Goal: Obtain resource: Obtain resource

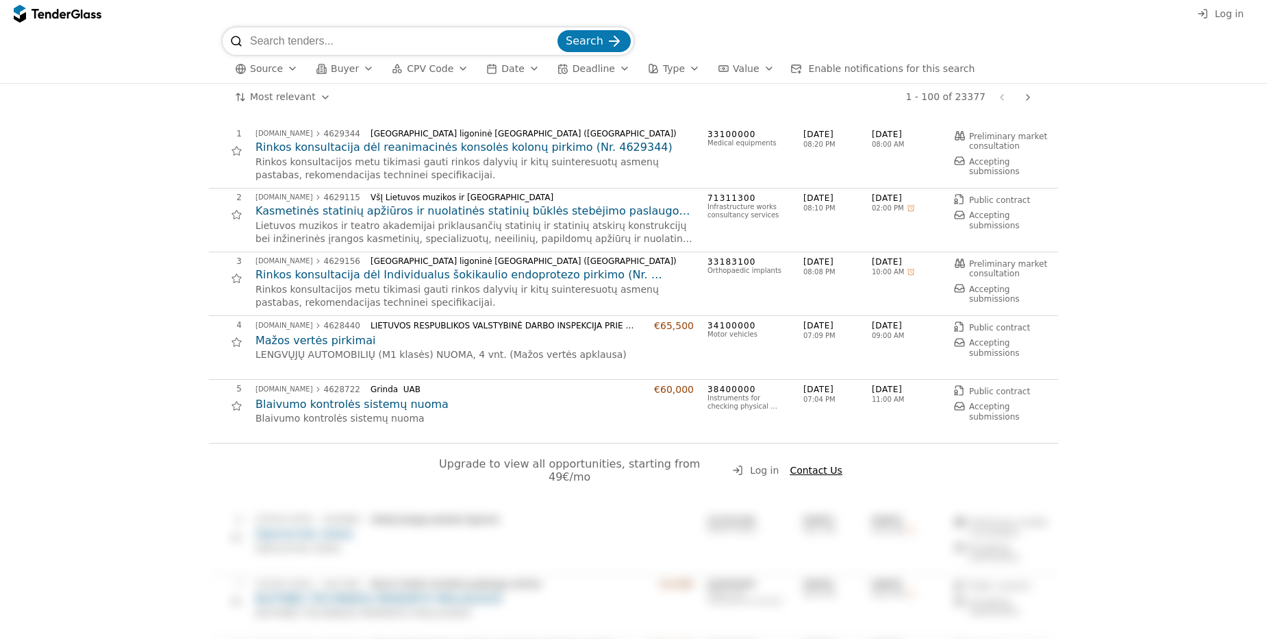
click at [436, 66] on span "CPV Code" at bounding box center [430, 68] width 47 height 11
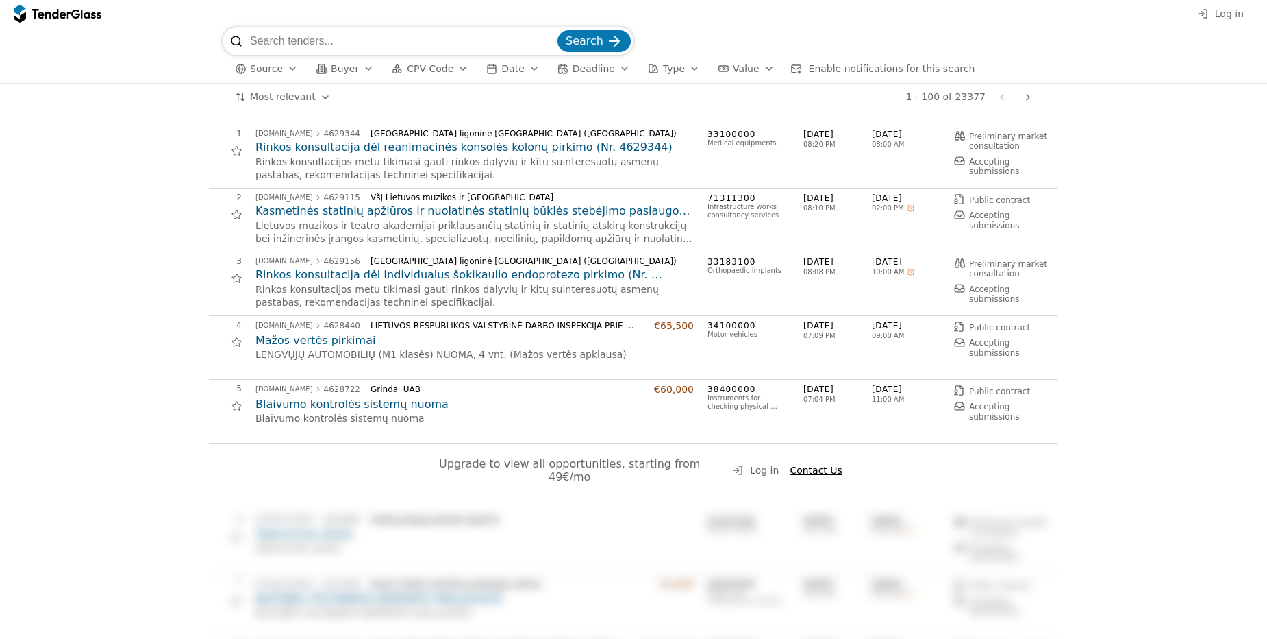
click at [602, 65] on button "Deadline" at bounding box center [594, 68] width 84 height 17
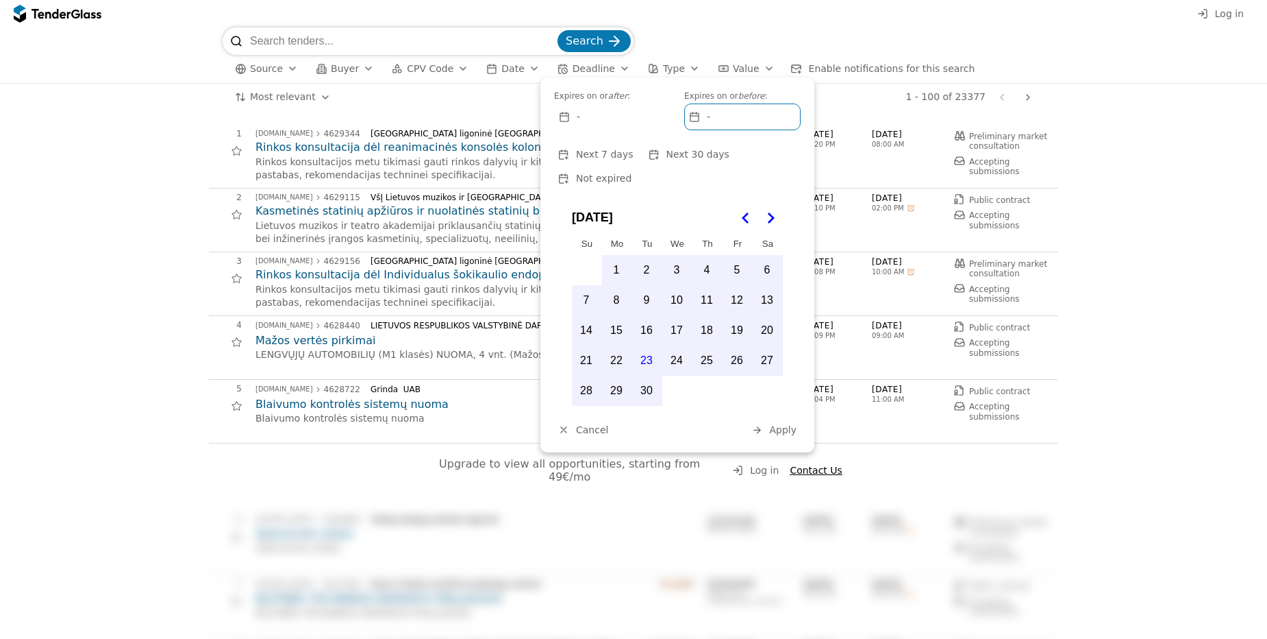
click at [587, 68] on span "Deadline" at bounding box center [594, 68] width 42 height 11
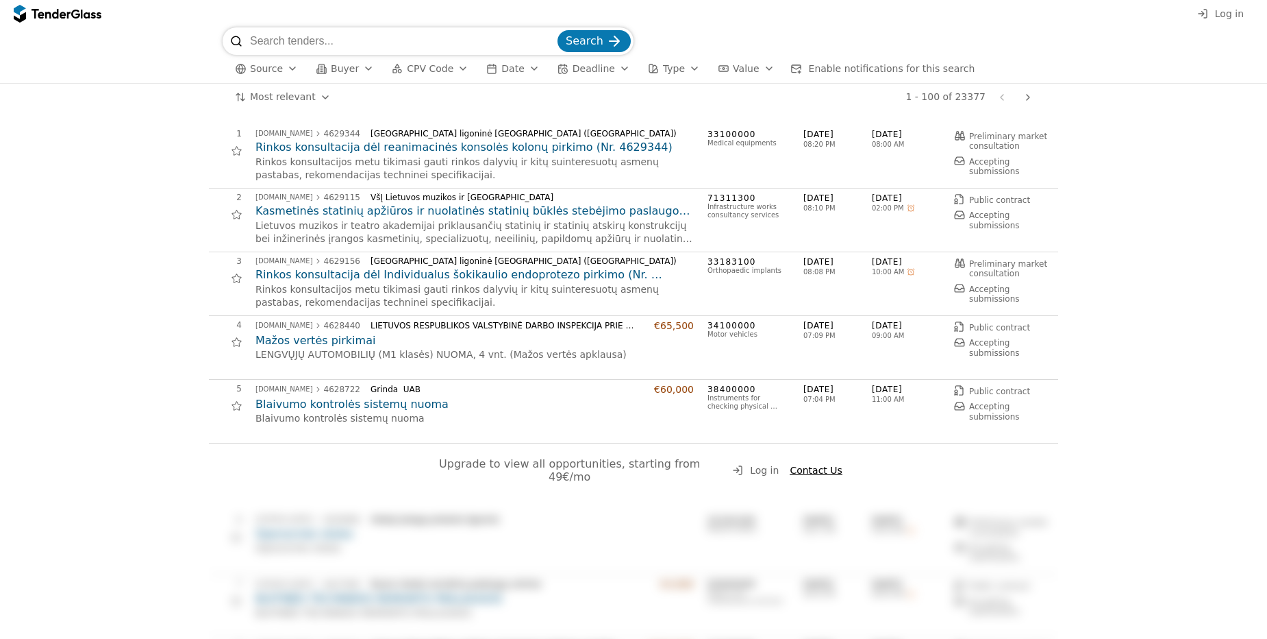
click at [634, 69] on div "button" at bounding box center [653, 68] width 38 height 38
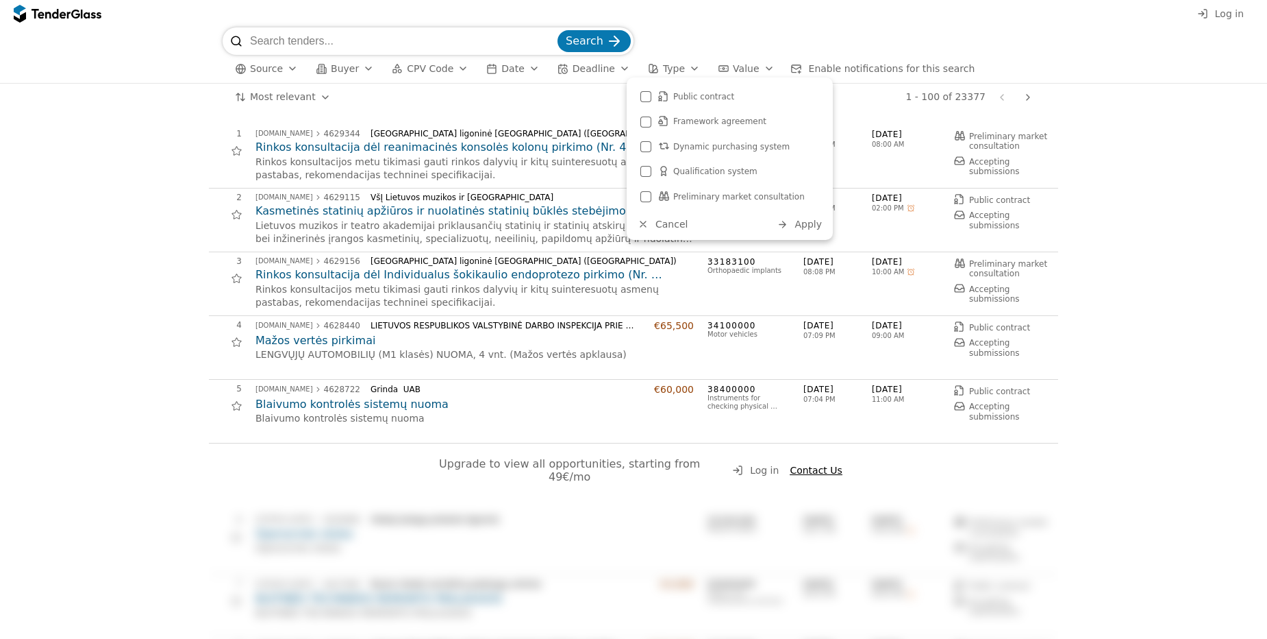
click at [732, 46] on div "Search" at bounding box center [634, 40] width 822 height 27
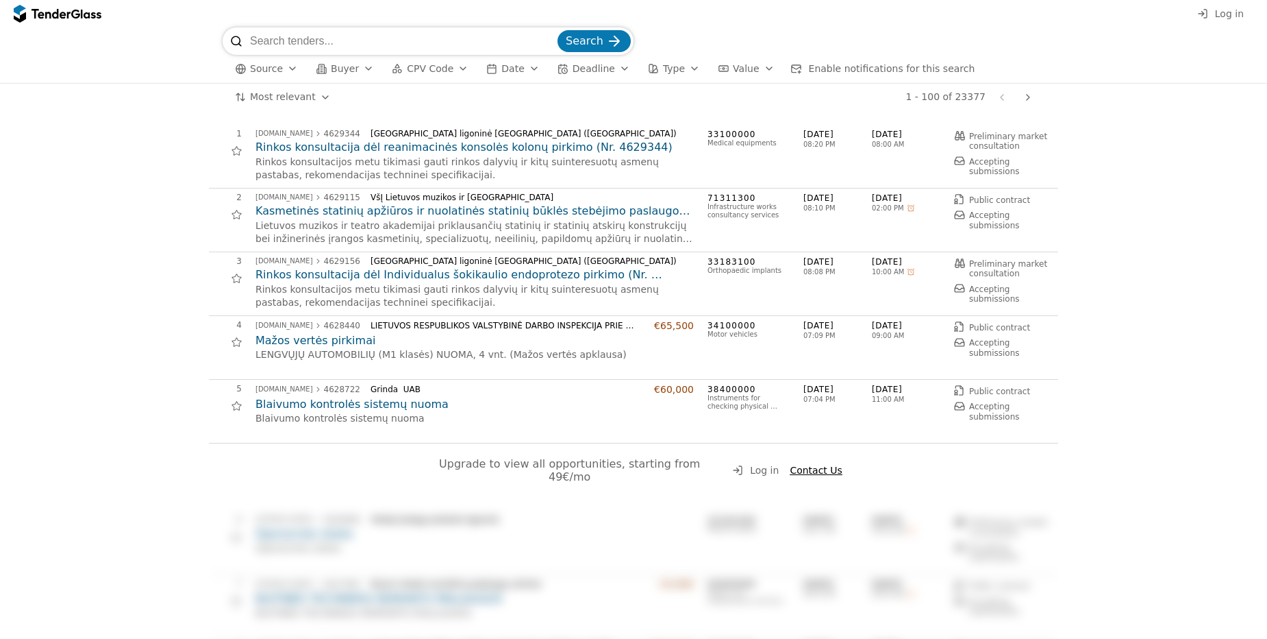
click at [733, 64] on span "Value" at bounding box center [746, 68] width 26 height 11
click at [759, 18] on div "Log in" at bounding box center [633, 13] width 1267 height 27
click at [822, 69] on span "Enable notifications for this search" at bounding box center [892, 68] width 166 height 11
click at [663, 71] on span "Type" at bounding box center [674, 68] width 22 height 11
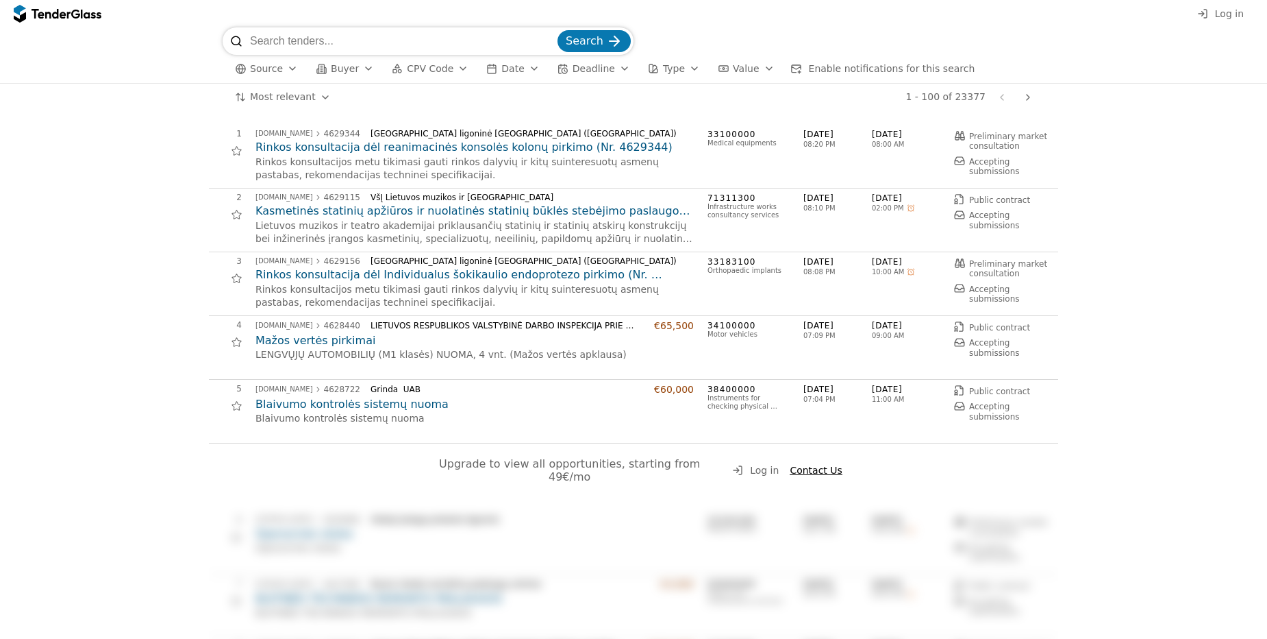
click at [1229, 16] on span "Log in" at bounding box center [1229, 13] width 29 height 11
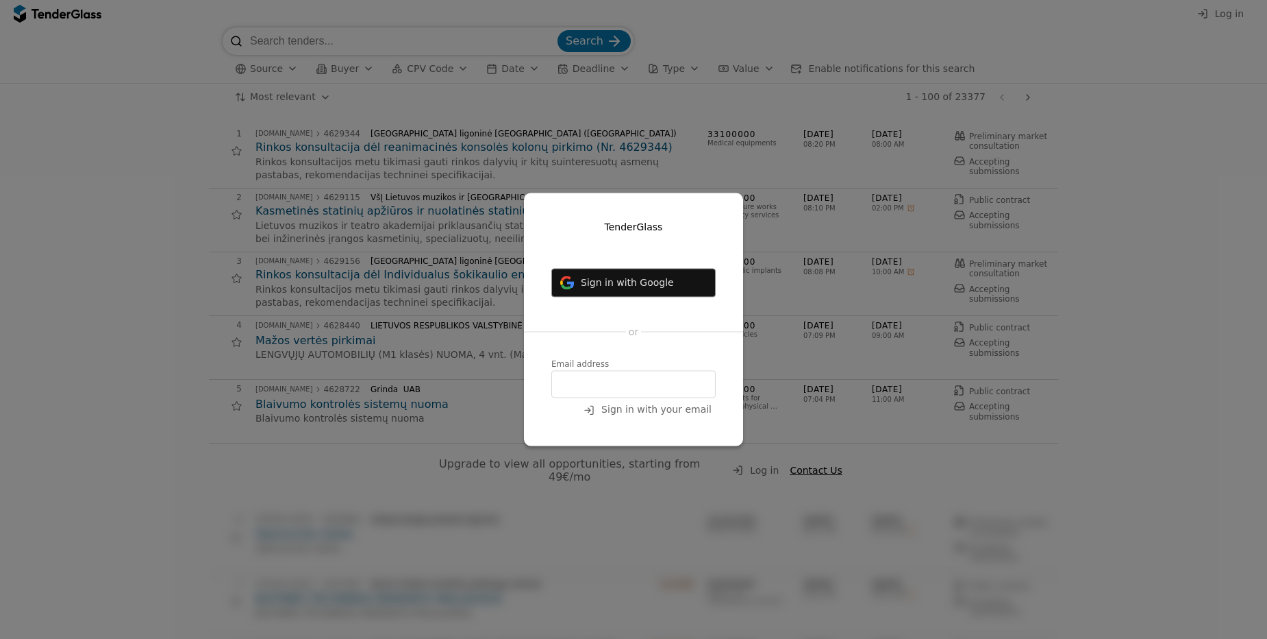
click at [615, 286] on span "Sign in with Google" at bounding box center [627, 282] width 93 height 11
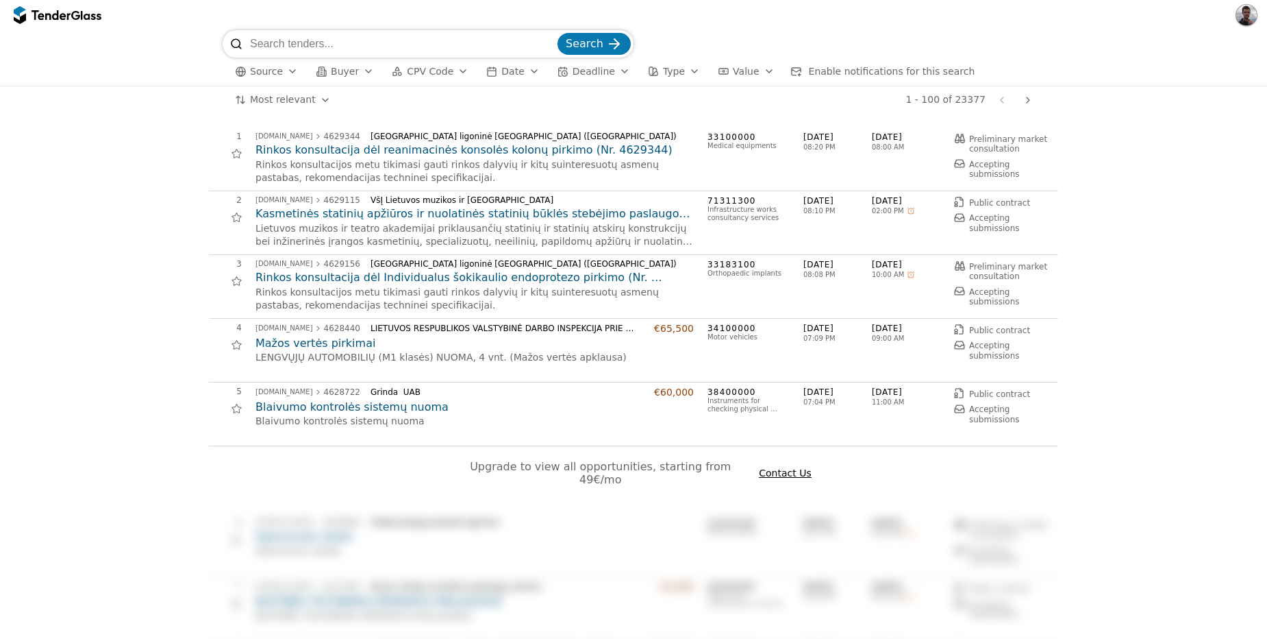
click at [858, 74] on span "Enable notifications for this search" at bounding box center [892, 71] width 166 height 11
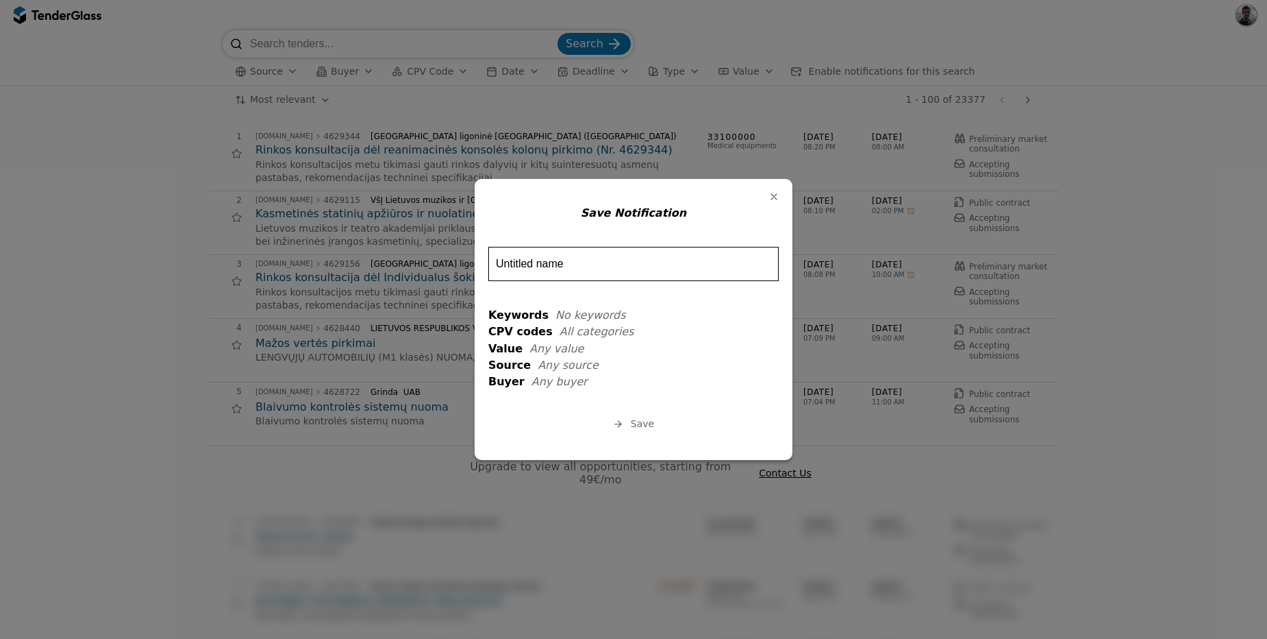
click at [777, 195] on div "button" at bounding box center [774, 197] width 36 height 36
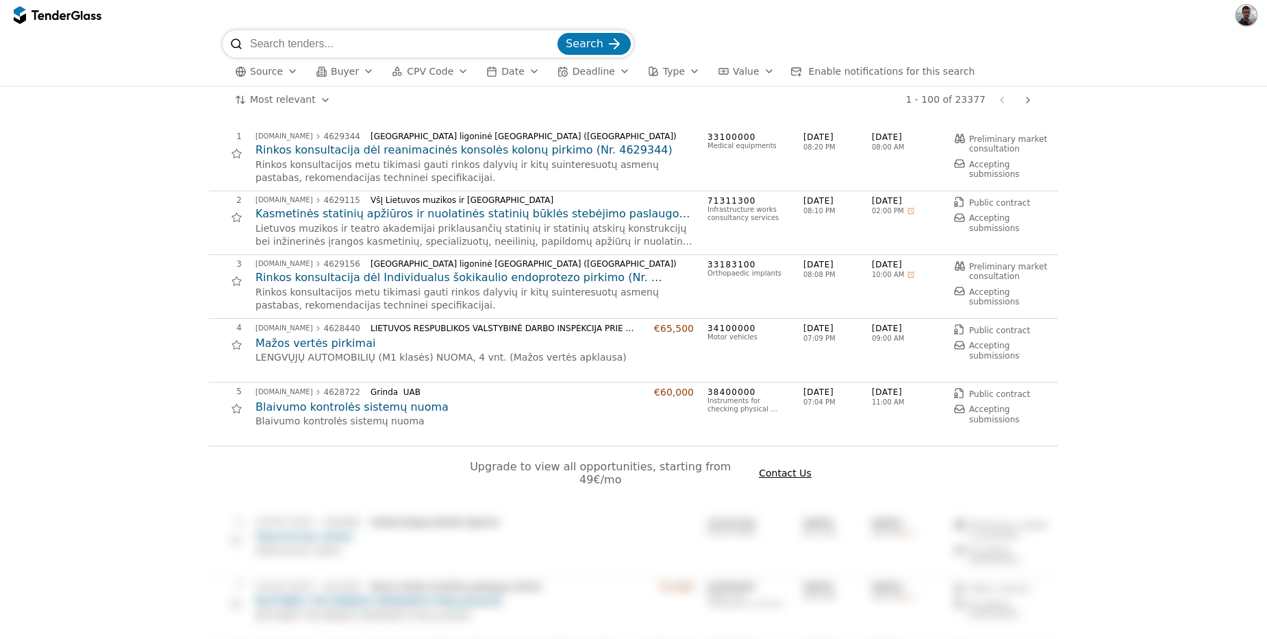
click at [511, 71] on span "Date" at bounding box center [513, 71] width 23 height 11
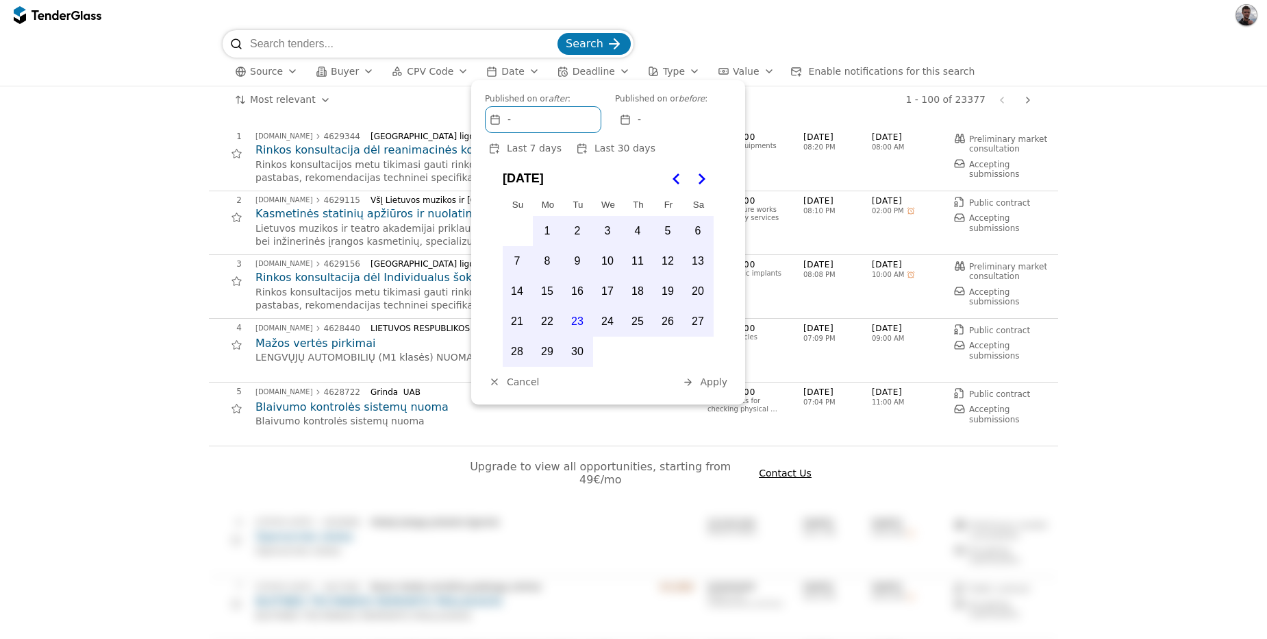
click at [511, 71] on span "Date" at bounding box center [513, 71] width 23 height 11
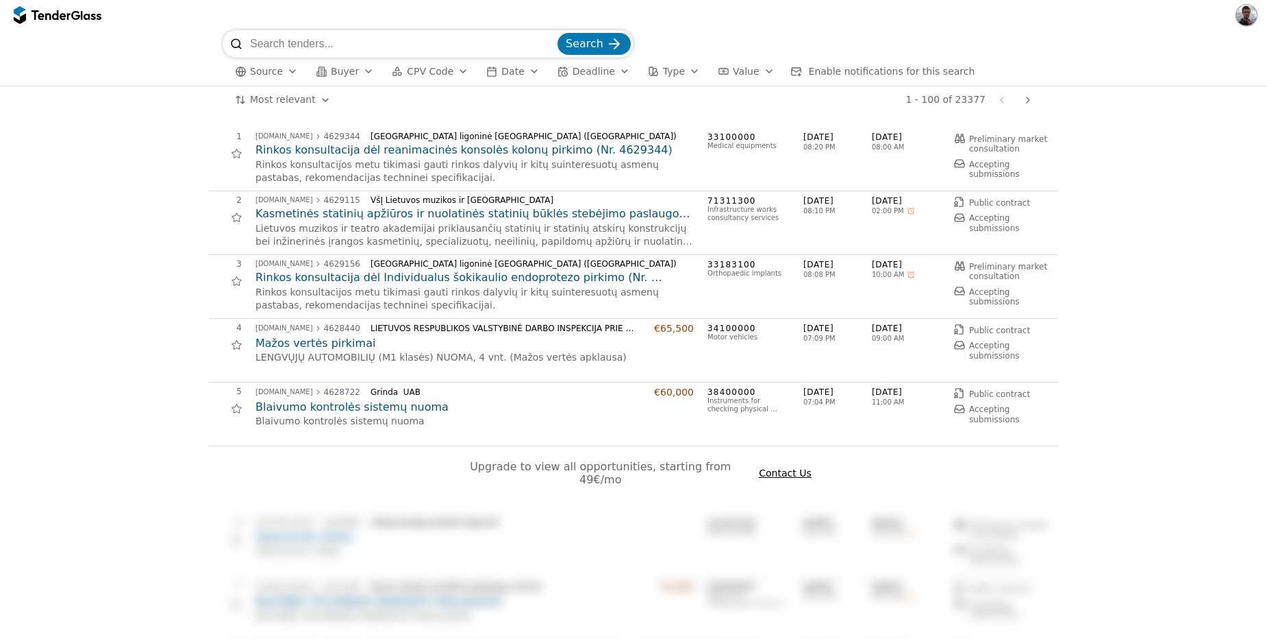
click at [443, 66] on span "CPV Code" at bounding box center [430, 71] width 47 height 11
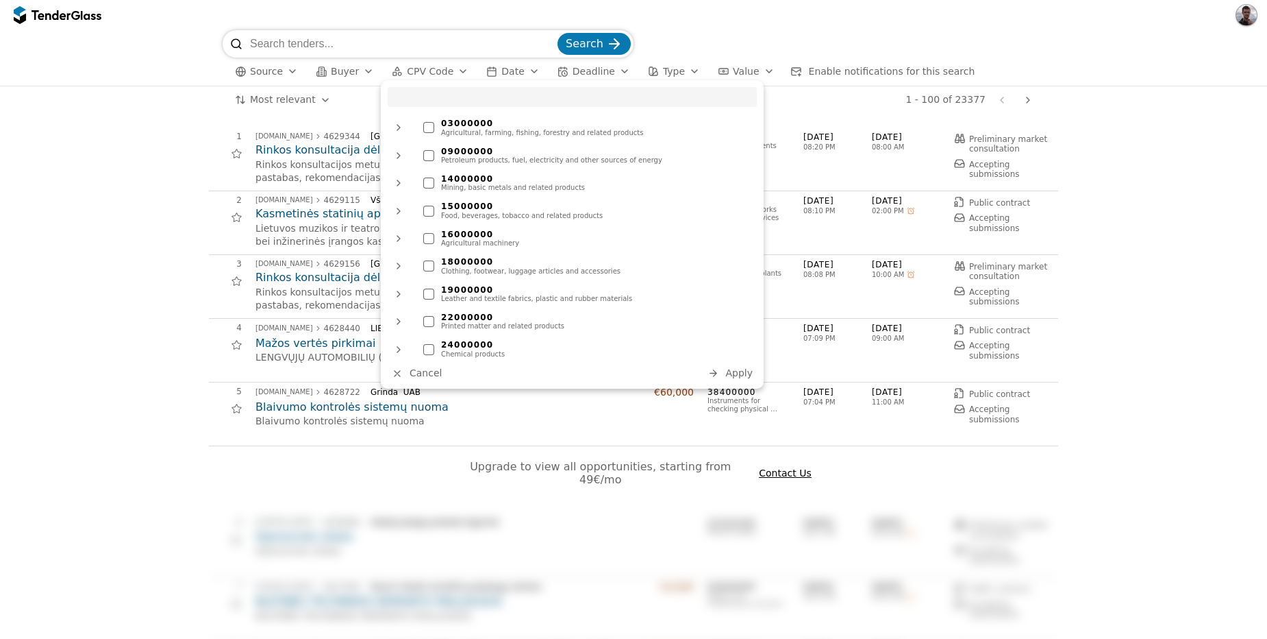
click at [443, 66] on span "CPV Code" at bounding box center [430, 71] width 47 height 11
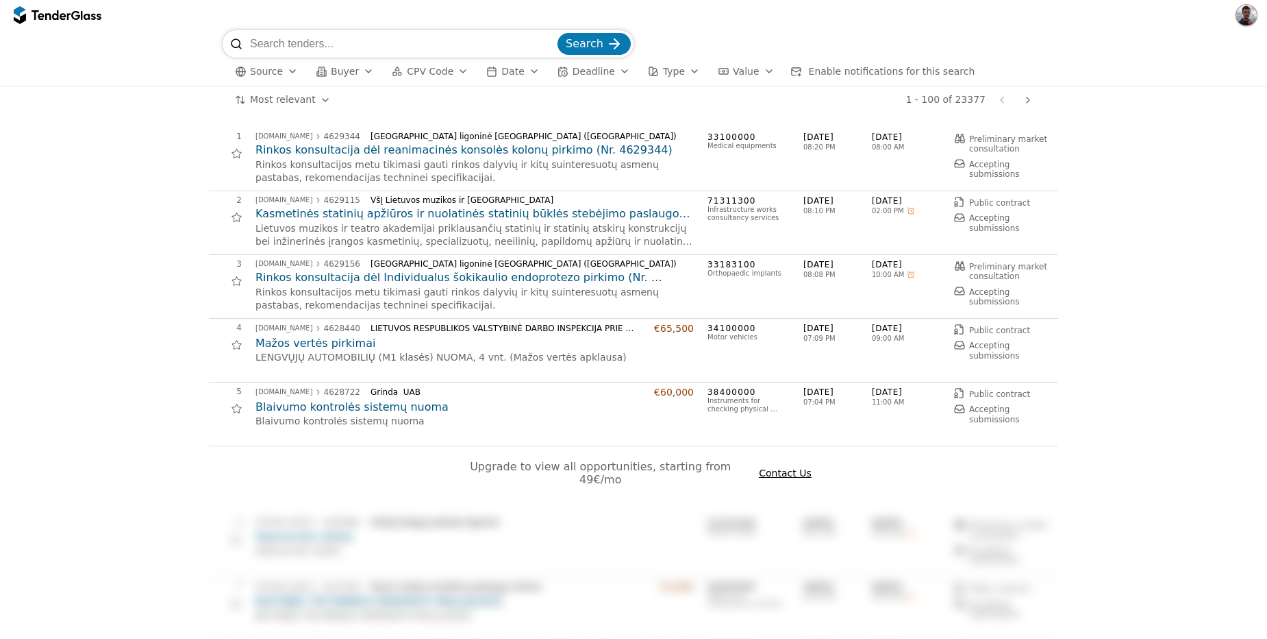
click at [365, 71] on div "button" at bounding box center [368, 71] width 38 height 36
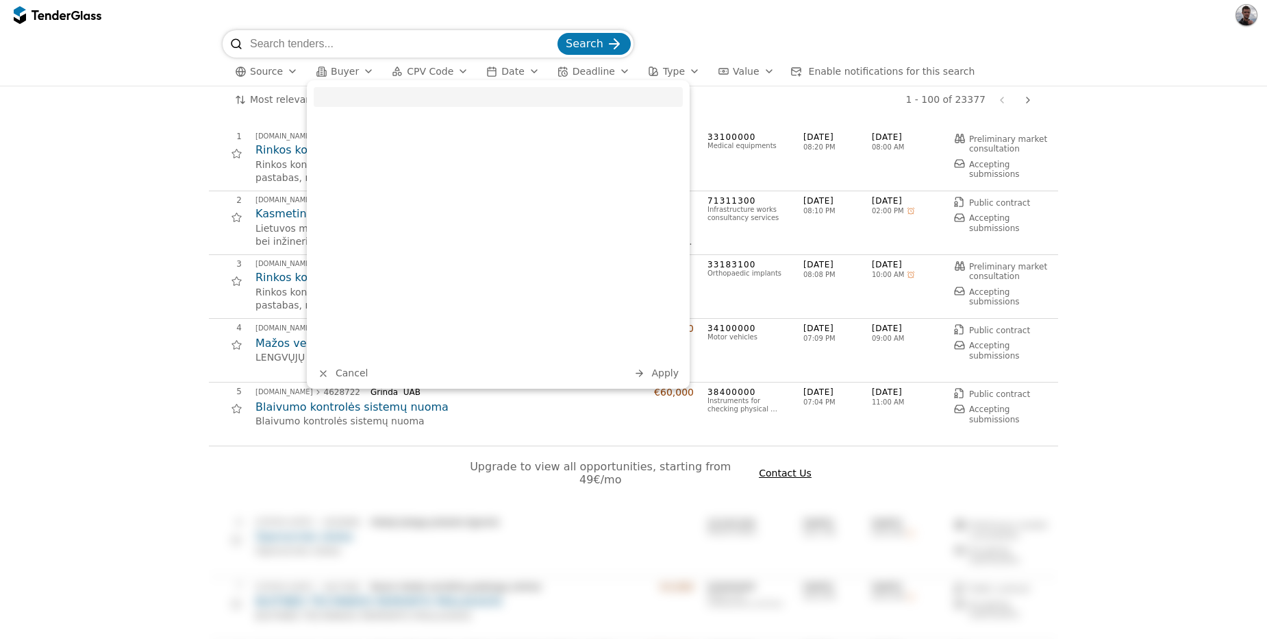
click at [365, 71] on div "button" at bounding box center [368, 71] width 38 height 36
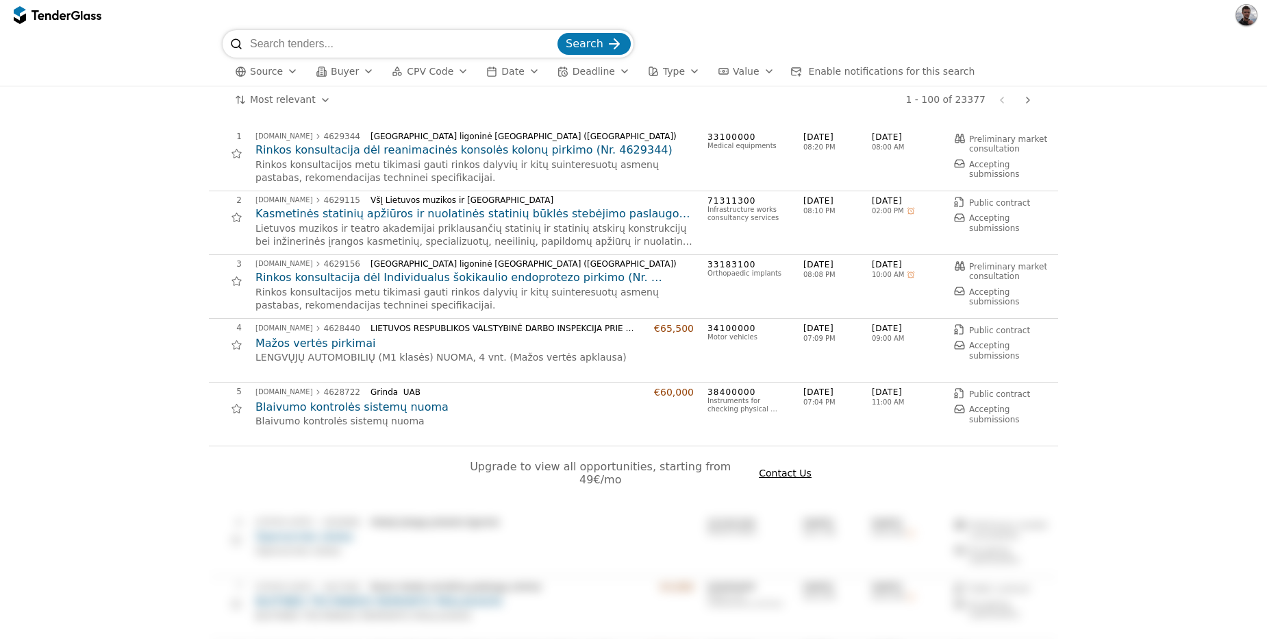
click at [256, 71] on span "Source" at bounding box center [266, 71] width 33 height 11
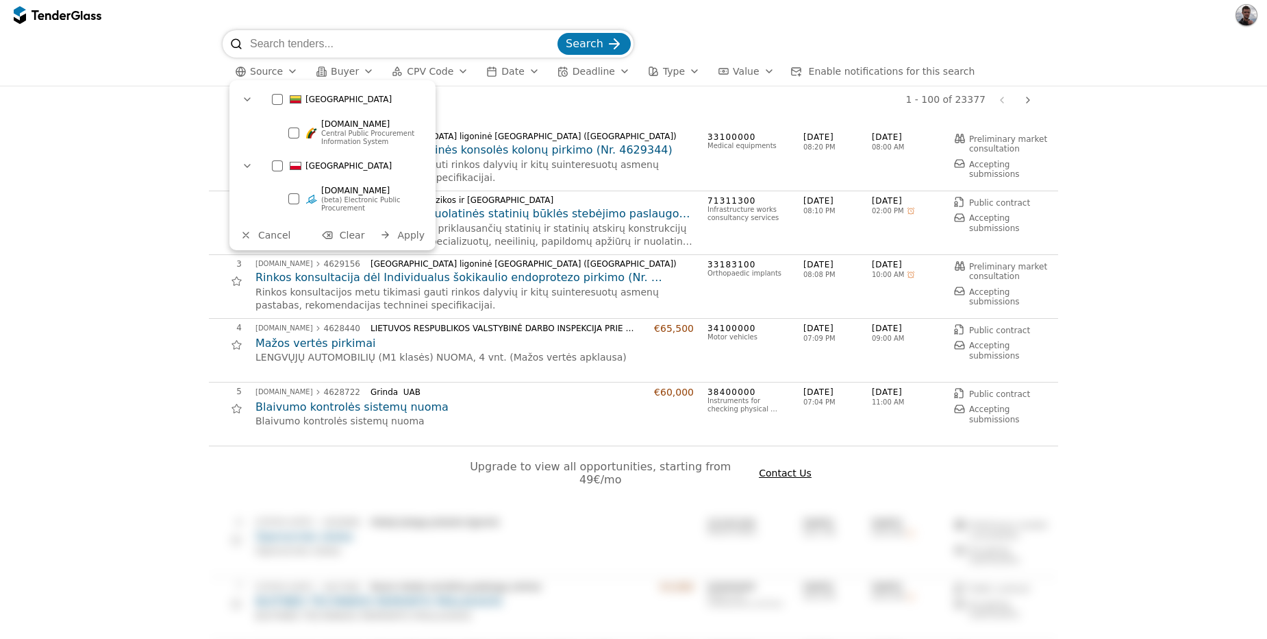
click at [253, 162] on div at bounding box center [247, 166] width 22 height 22
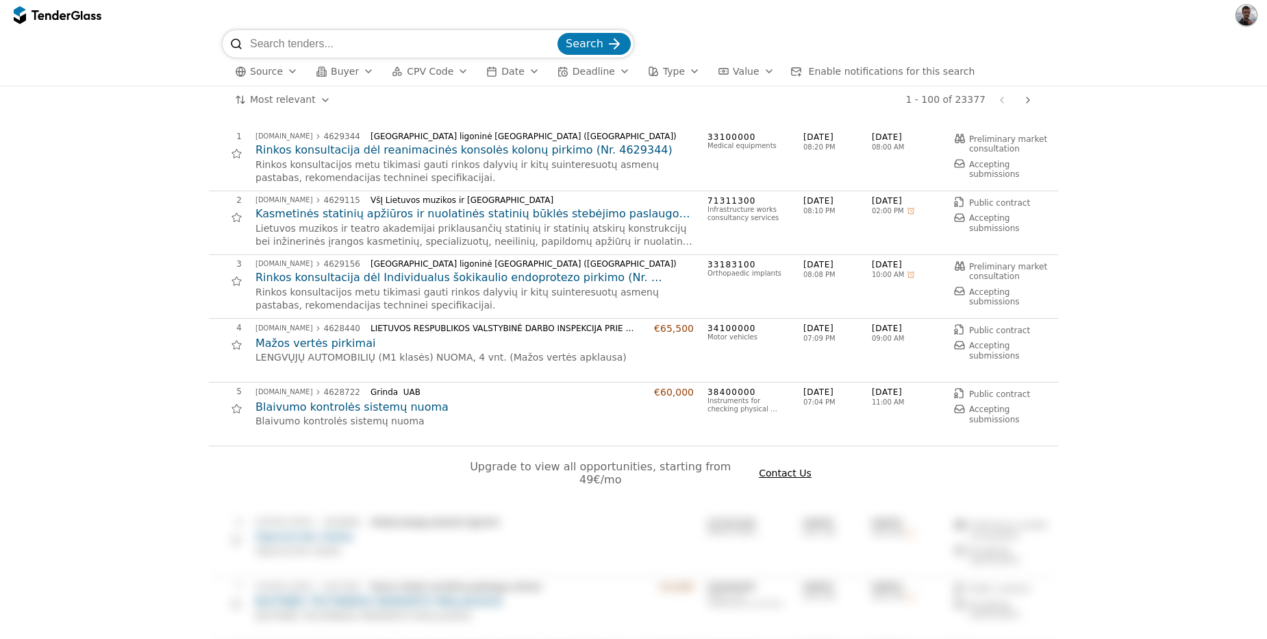
click at [533, 151] on h2 "Rinkos konsultacija dėl reanimacinės konsolės kolonų pirkimo (Nr. 4629344)" at bounding box center [475, 150] width 438 height 15
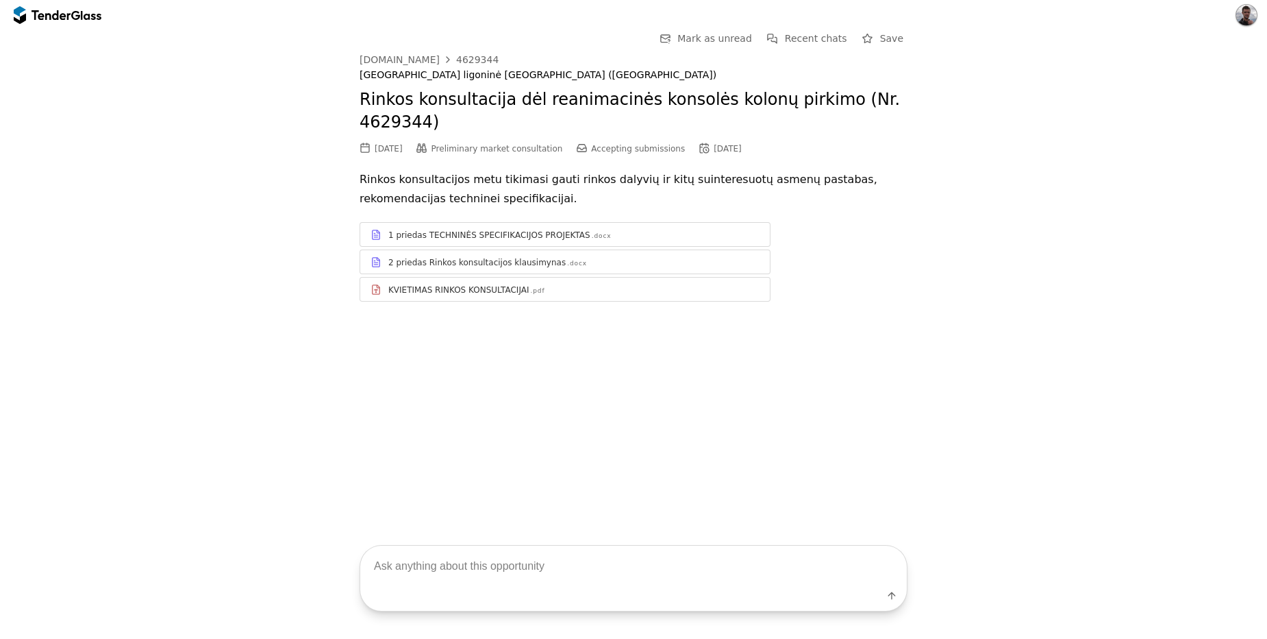
click at [486, 240] on div "1 priedas TECHNINĖS SPECIFIKACIJOS PROJEKTAS .docx" at bounding box center [565, 234] width 410 height 17
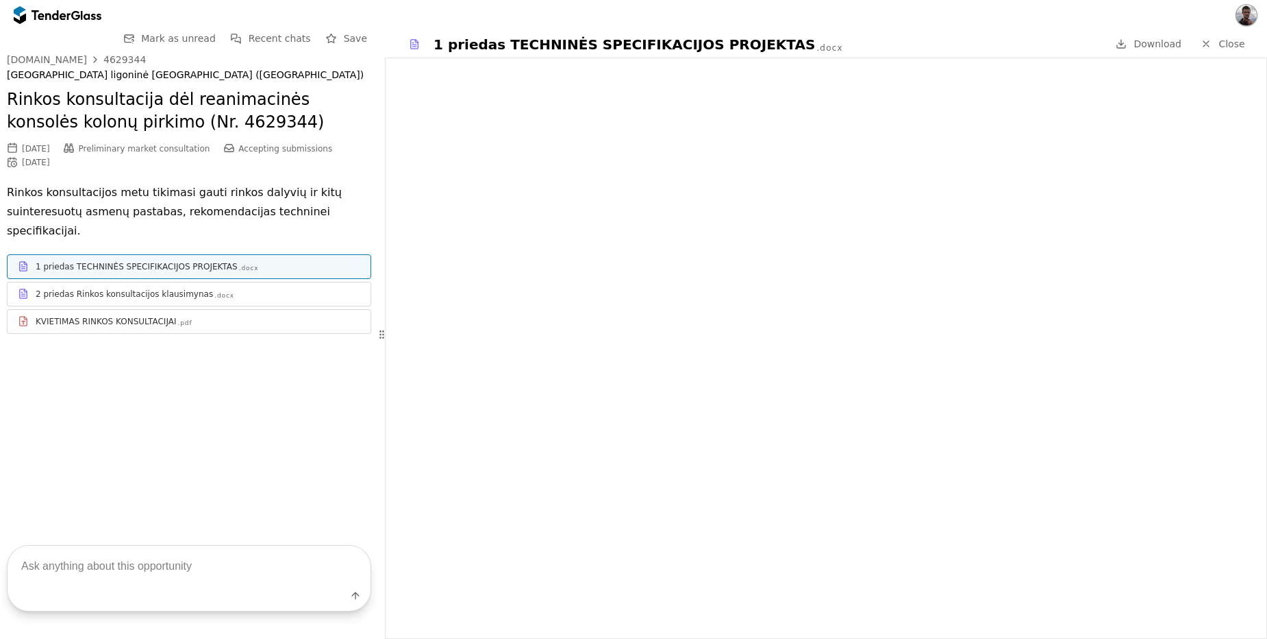
click at [184, 288] on div "2 priedas Rinkos konsultacijos klausimynas" at bounding box center [124, 293] width 177 height 11
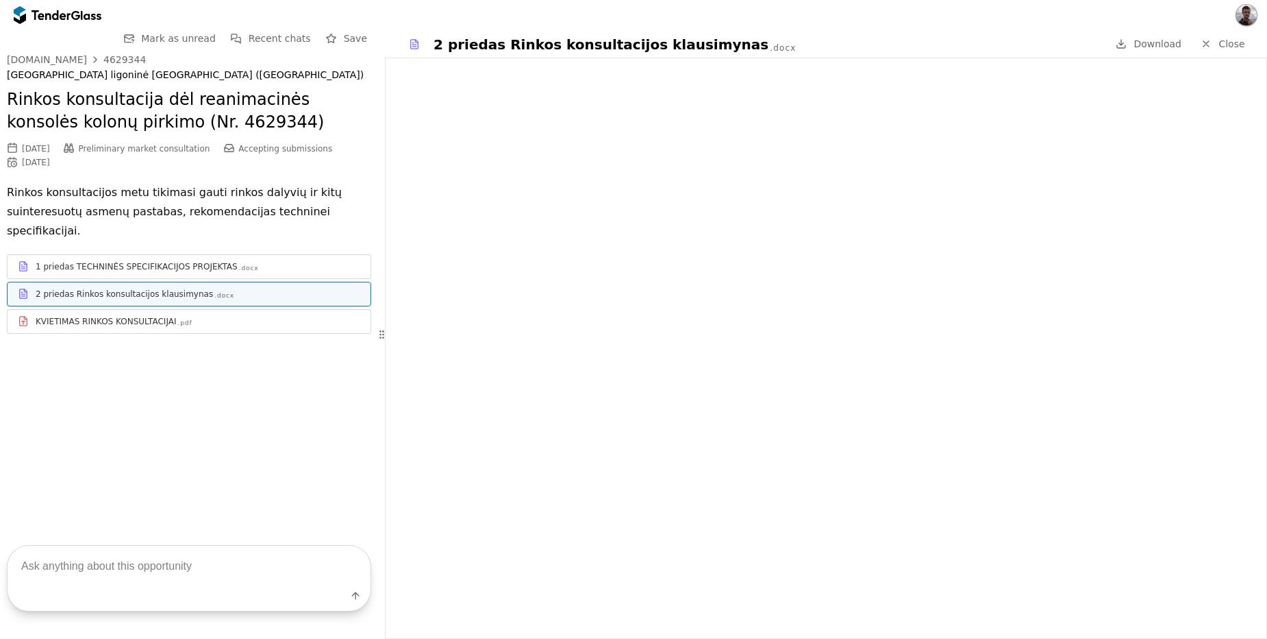
click at [187, 316] on div "KVIETIMAS RINKOS KONSULTACIJAI .pdf" at bounding box center [198, 321] width 325 height 11
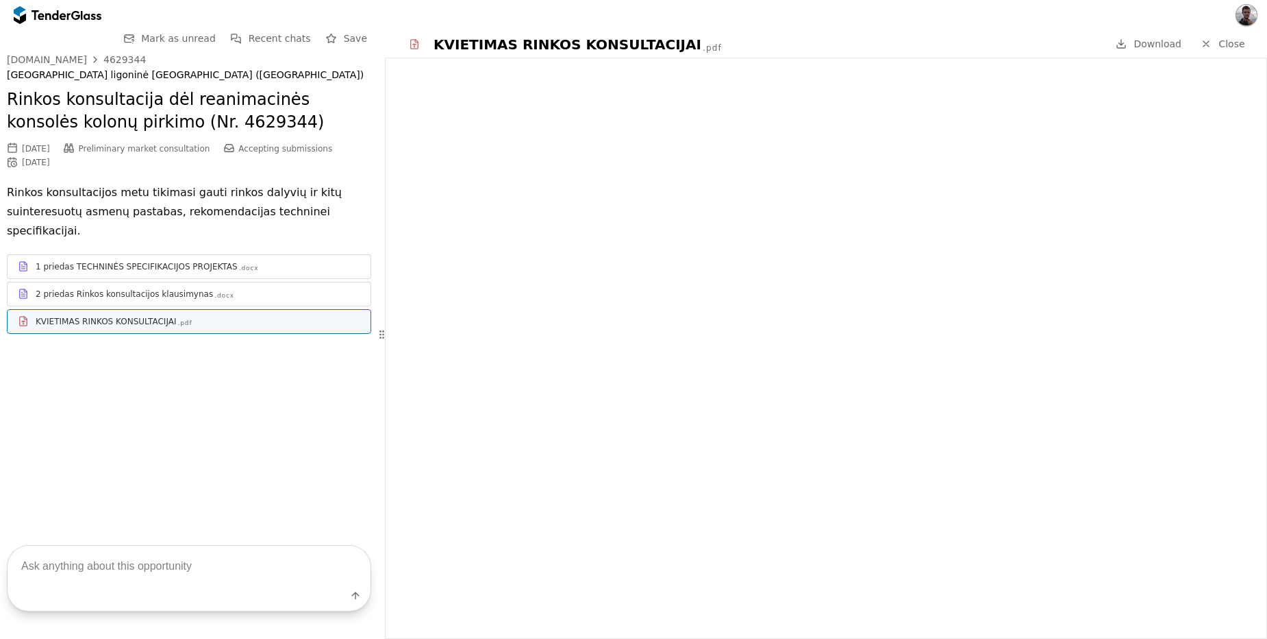
click at [140, 258] on div "1 priedas TECHNINĖS SPECIFIKACIJOS PROJEKTAS .docx" at bounding box center [189, 266] width 363 height 17
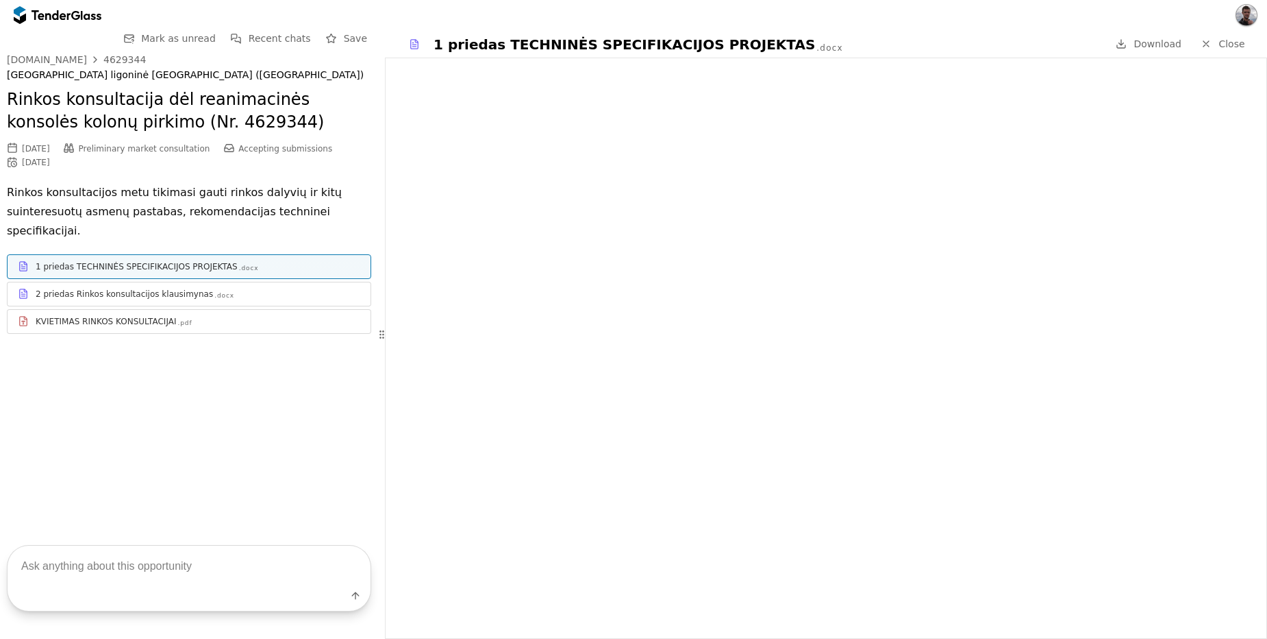
click at [294, 38] on span "Recent chats" at bounding box center [280, 38] width 62 height 11
click at [91, 18] on div at bounding box center [91, 14] width 21 height 9
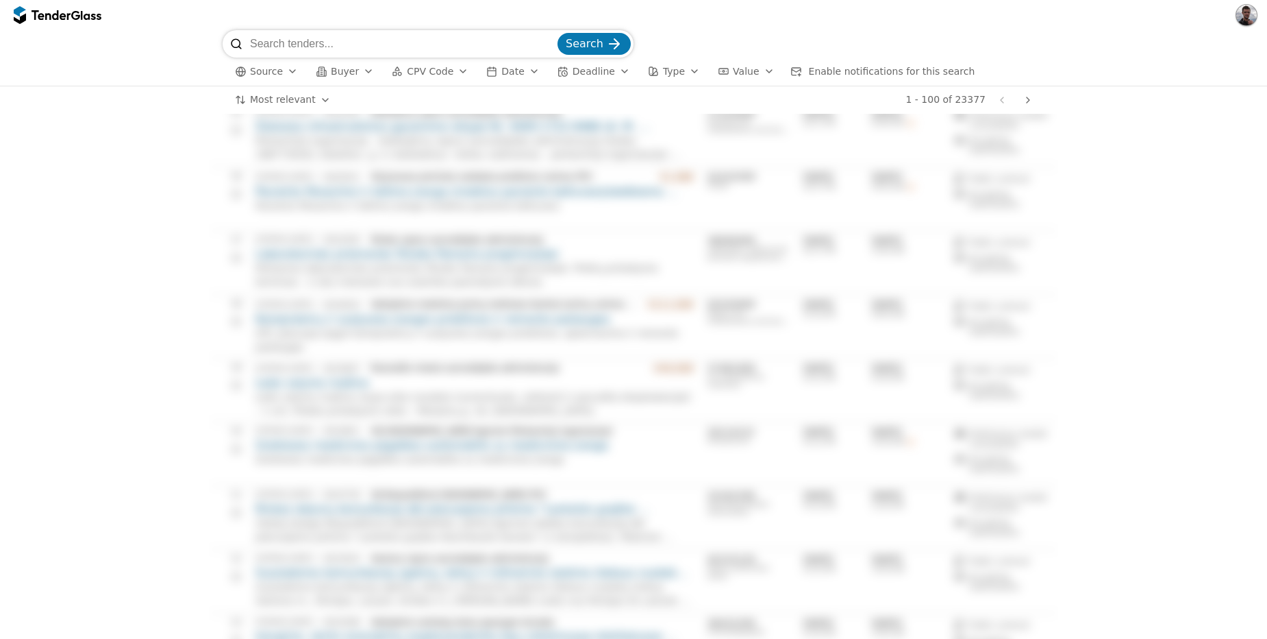
scroll to position [5976, 0]
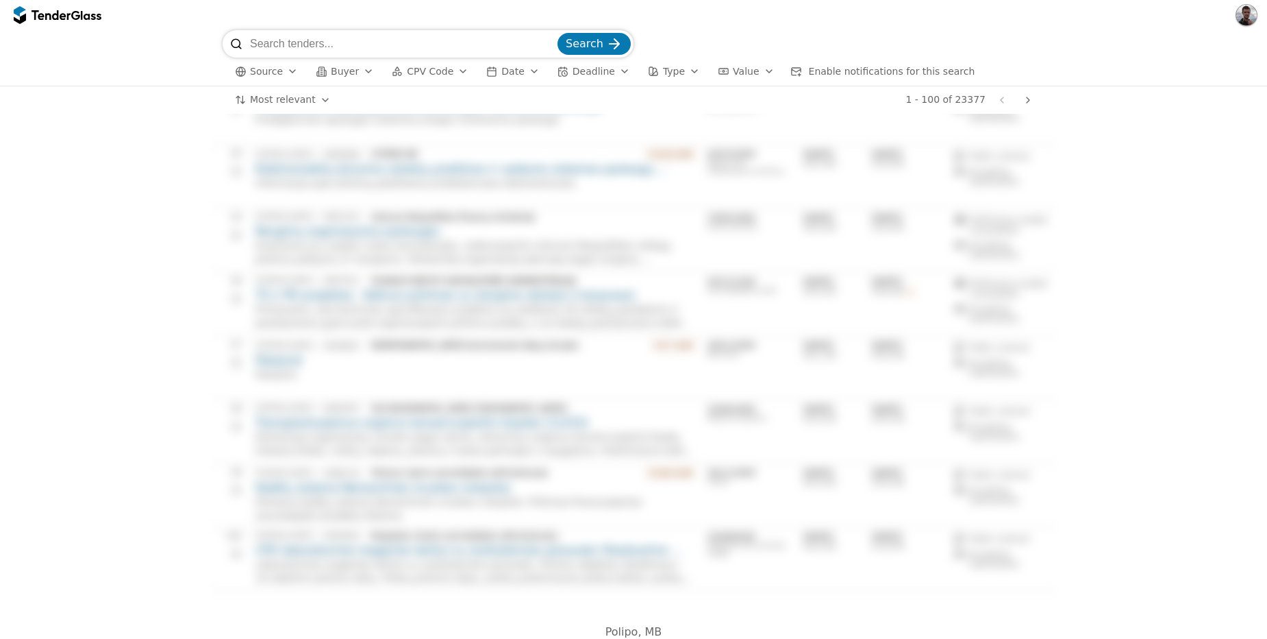
click at [615, 625] on span "Polipo, MB" at bounding box center [634, 631] width 57 height 13
copy span "Polipo"
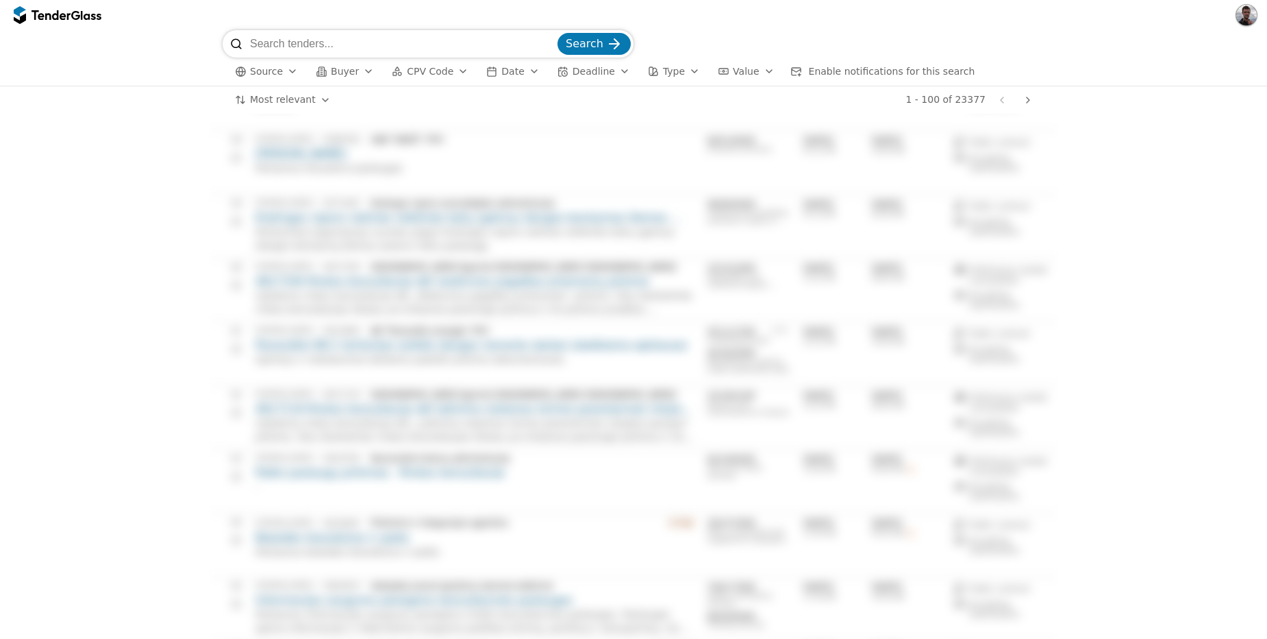
scroll to position [0, 0]
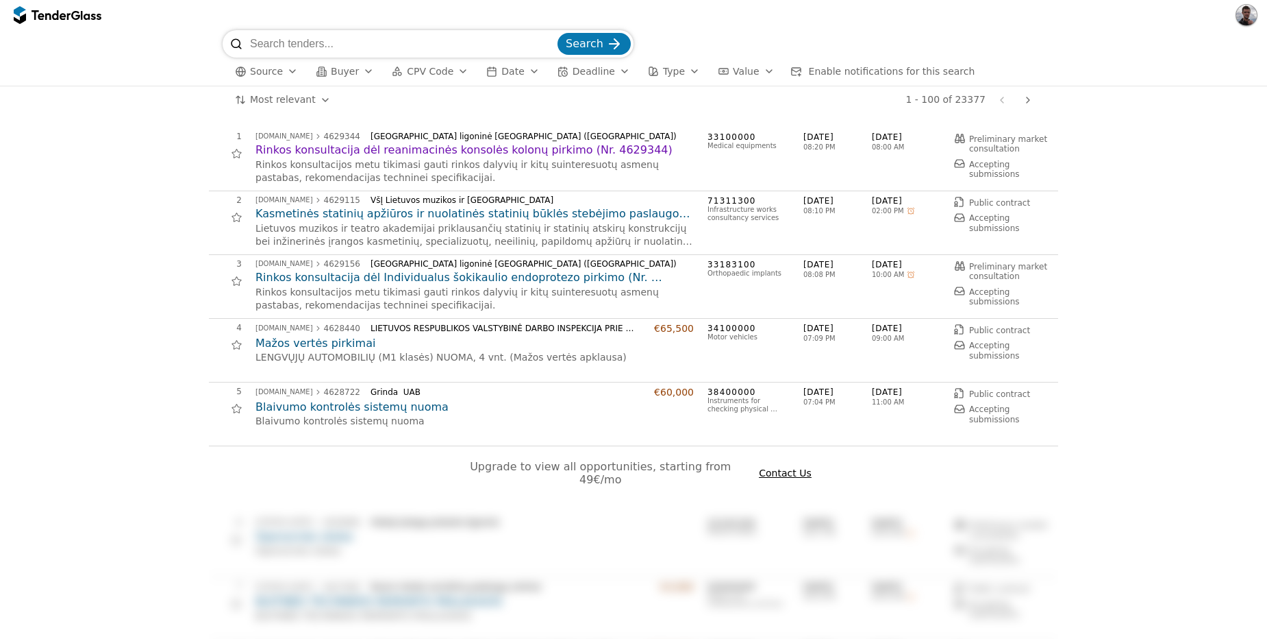
click at [677, 70] on div "button" at bounding box center [695, 71] width 38 height 36
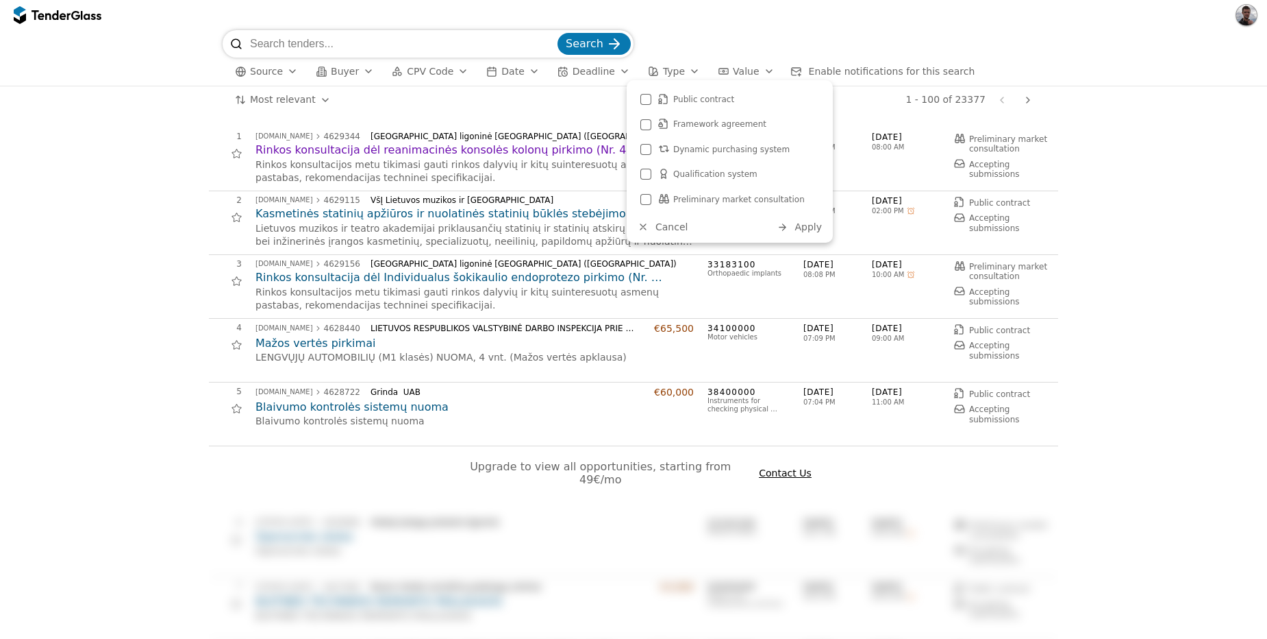
click at [677, 70] on div "button" at bounding box center [695, 71] width 38 height 36
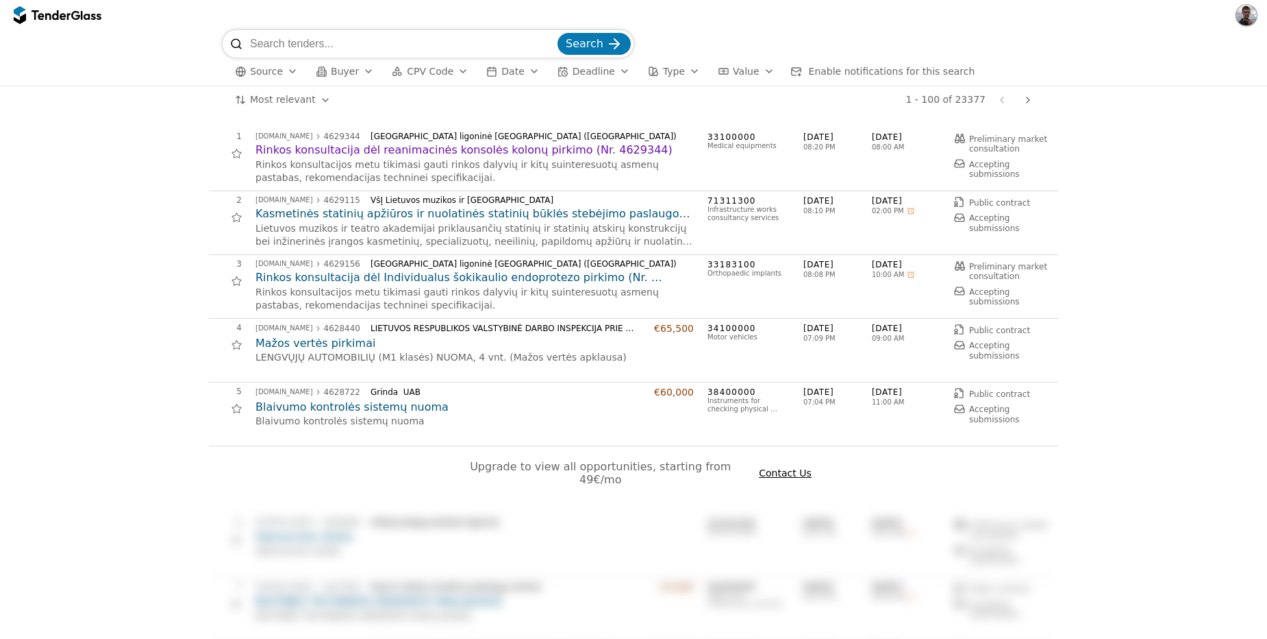
click at [601, 73] on button "Deadline" at bounding box center [594, 71] width 84 height 17
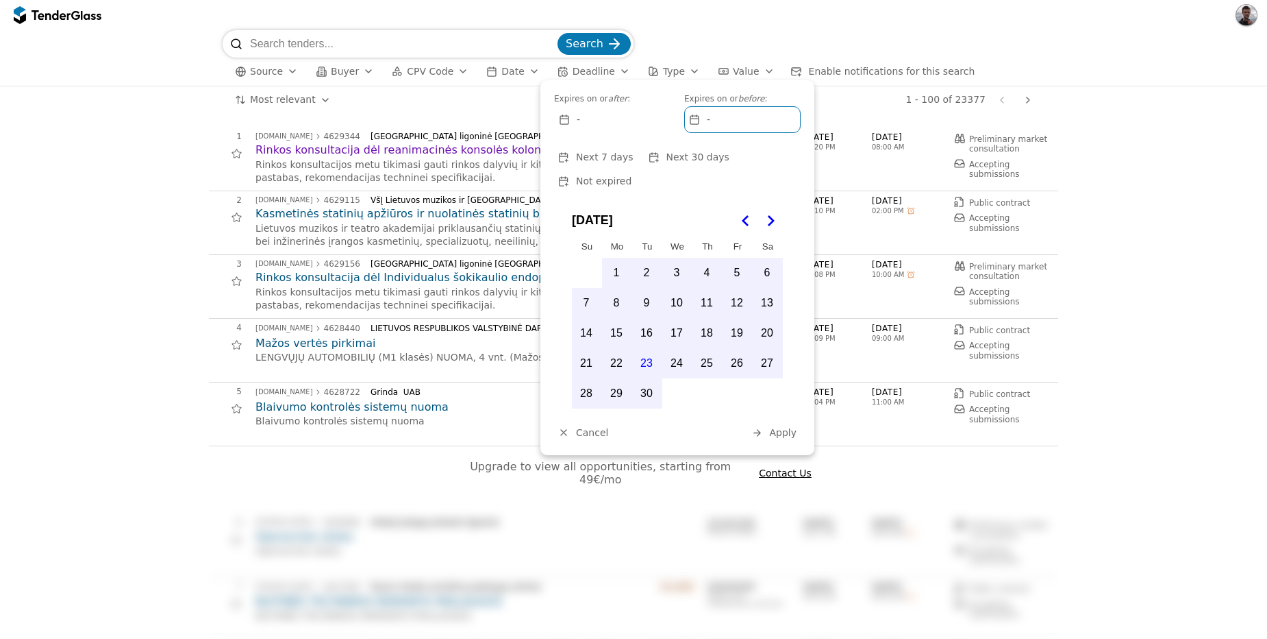
click at [601, 73] on button "Deadline" at bounding box center [594, 71] width 84 height 17
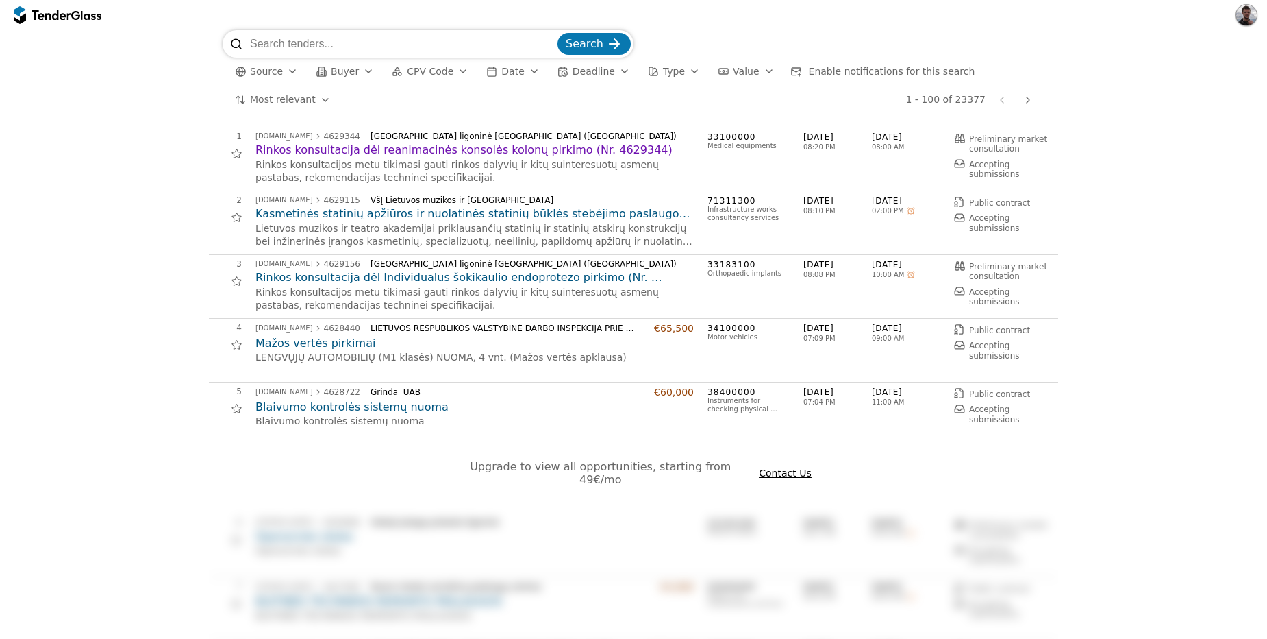
click at [69, 18] on div at bounding box center [51, 14] width 38 height 9
drag, startPoint x: 112, startPoint y: 76, endPoint x: 1052, endPoint y: 188, distance: 946.7
click at [1052, 188] on div "Search Source Buyer CPV Code Date Deadline Type Value Enable notifications for …" at bounding box center [633, 334] width 1267 height 608
click at [586, 468] on span "Upgrade to view all opportunities, starting from 49€/mo" at bounding box center [602, 473] width 264 height 26
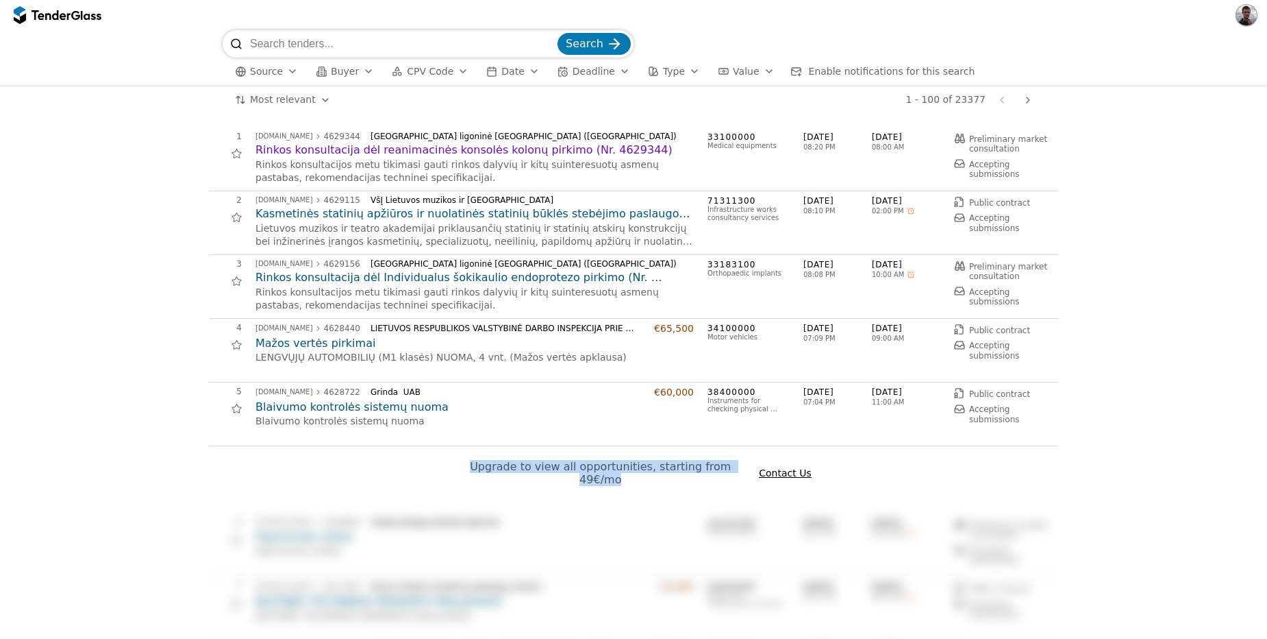
click at [586, 468] on span "Upgrade to view all opportunities, starting from 49€/mo" at bounding box center [602, 473] width 264 height 26
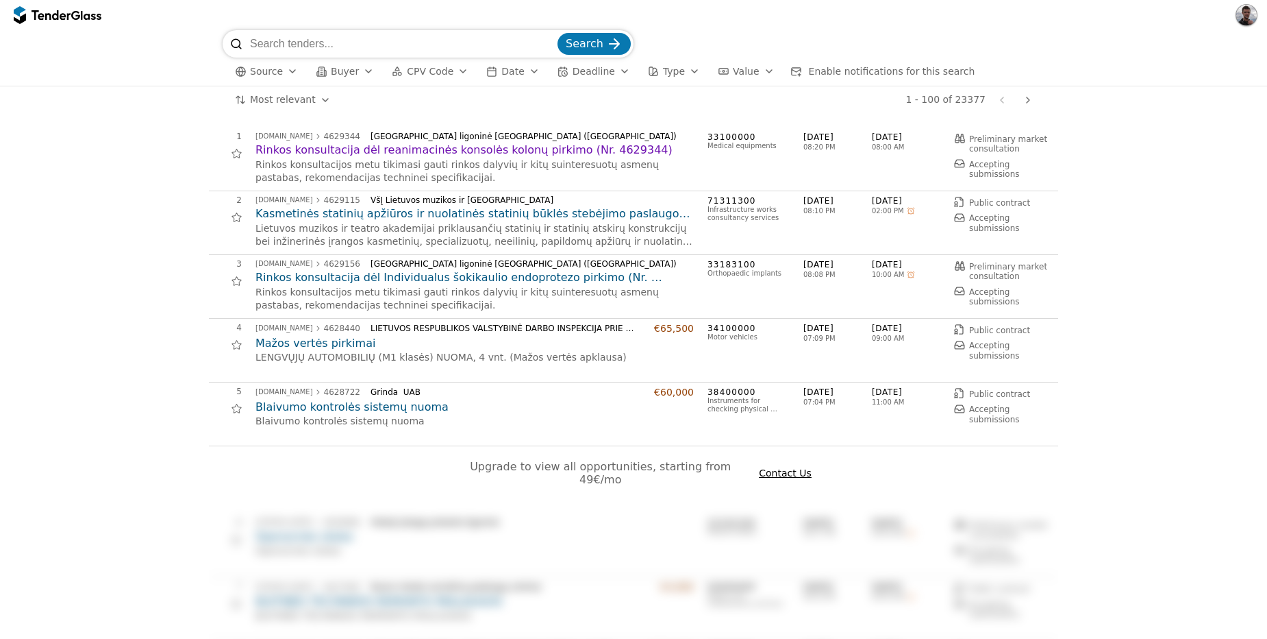
click at [1024, 93] on link "Next page" at bounding box center [1028, 99] width 19 height 19
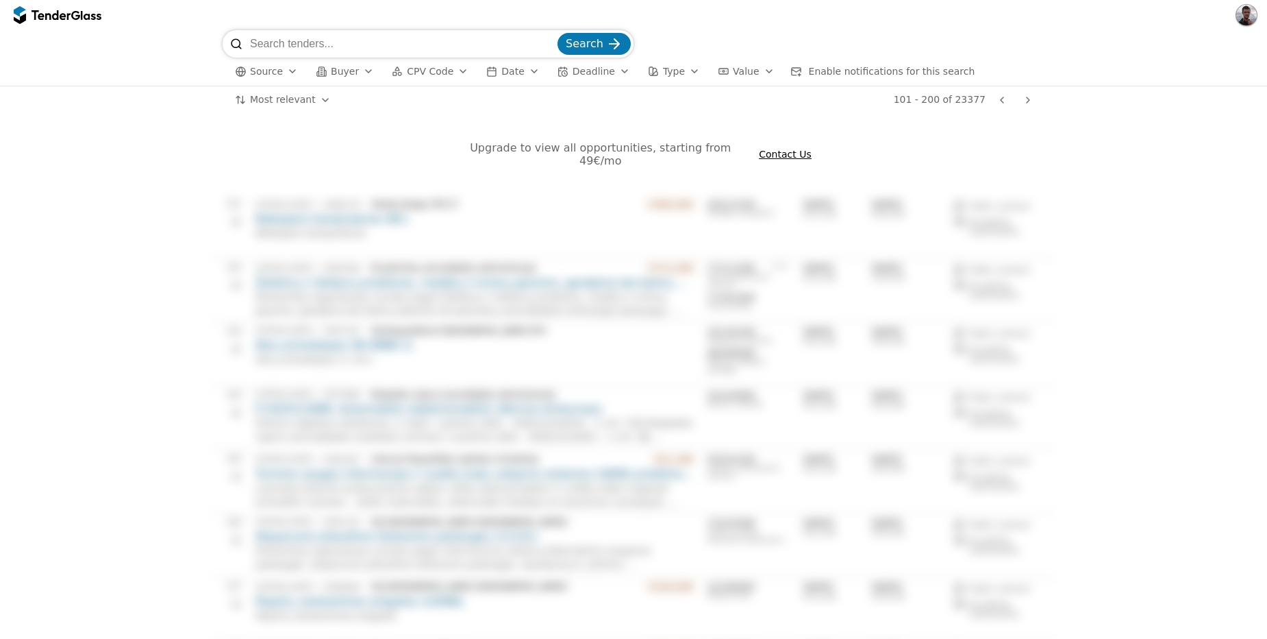
click at [1010, 97] on link "Previous page" at bounding box center [1002, 99] width 19 height 19
